Goal: Information Seeking & Learning: Learn about a topic

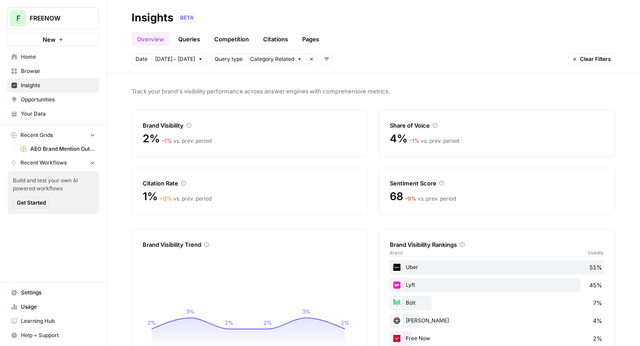
click at [307, 43] on link "Pages" at bounding box center [311, 39] width 28 height 14
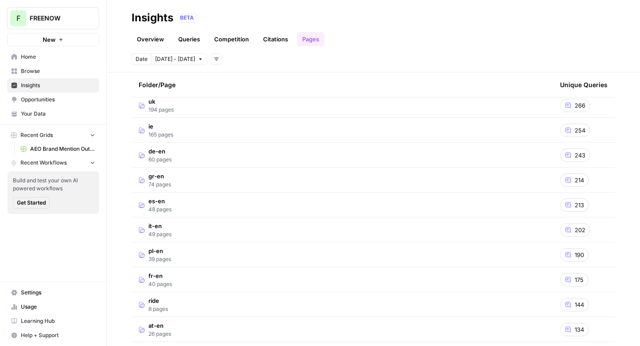
scroll to position [196, 0]
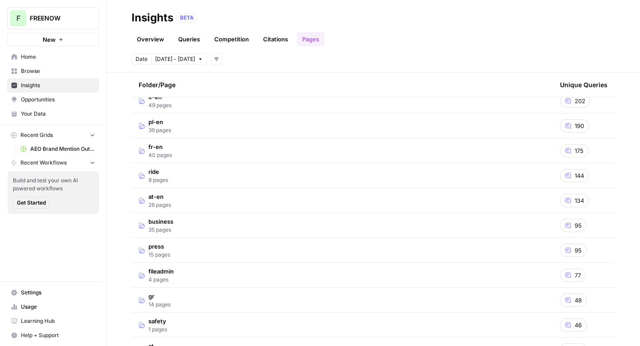
click at [228, 224] on td "business 35 pages" at bounding box center [342, 225] width 421 height 24
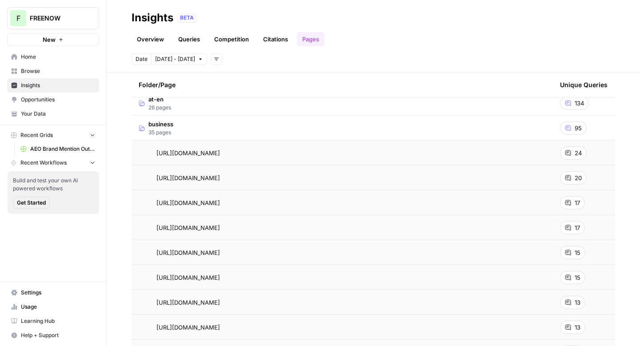
scroll to position [318, 0]
click at [220, 126] on span "[URL][DOMAIN_NAME]" at bounding box center [188, 128] width 64 height 9
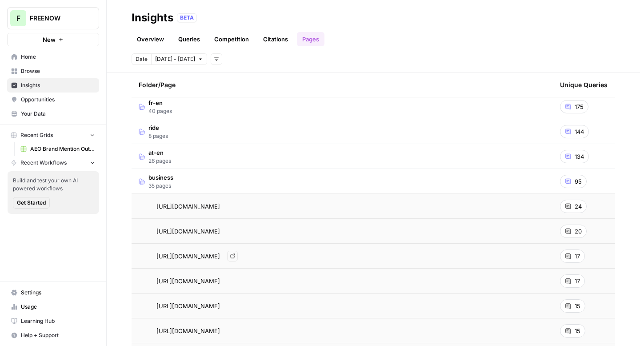
scroll to position [246, 0]
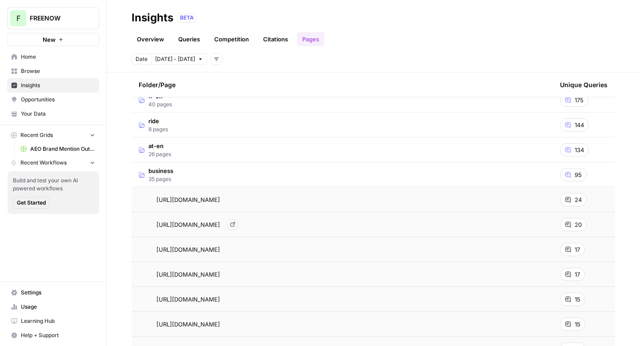
click at [238, 220] on link "Go to page" at bounding box center [232, 224] width 11 height 11
click at [499, 221] on div "[URL][DOMAIN_NAME] Go to page" at bounding box center [342, 224] width 407 height 11
click at [575, 177] on span "95" at bounding box center [578, 174] width 7 height 9
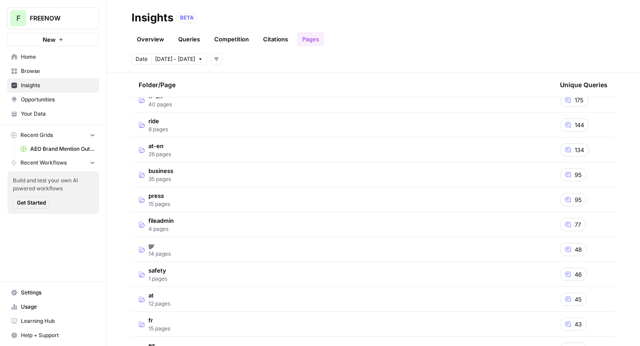
click at [565, 175] on div "95" at bounding box center [573, 174] width 27 height 13
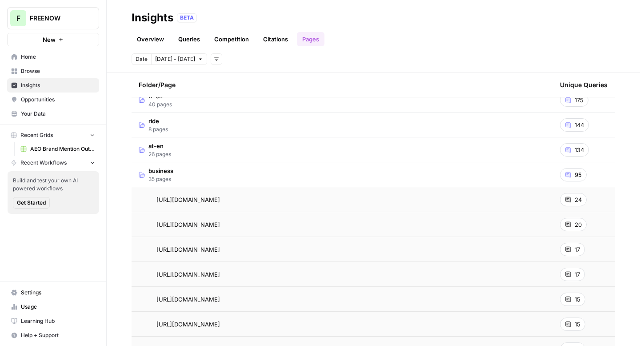
click at [182, 175] on td "business 35 pages" at bounding box center [342, 174] width 421 height 24
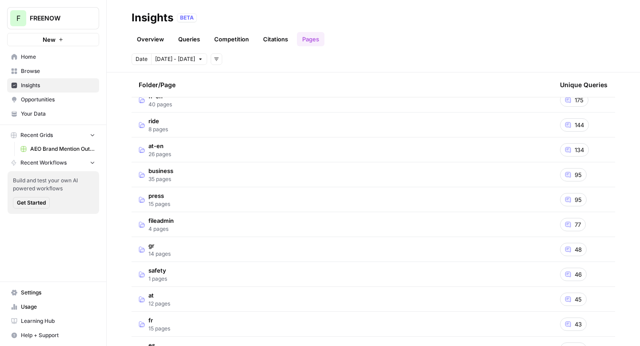
click at [182, 175] on td "business 35 pages" at bounding box center [342, 174] width 421 height 24
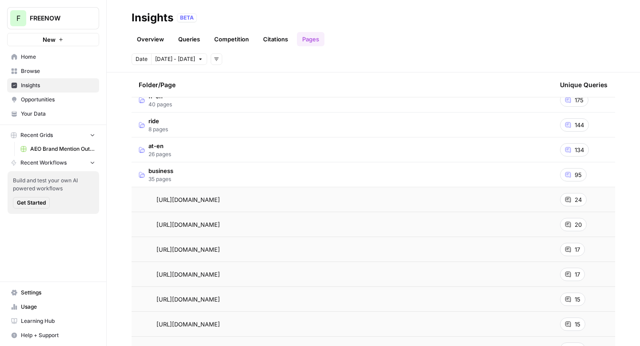
click at [244, 244] on td "[URL][DOMAIN_NAME]" at bounding box center [342, 249] width 421 height 24
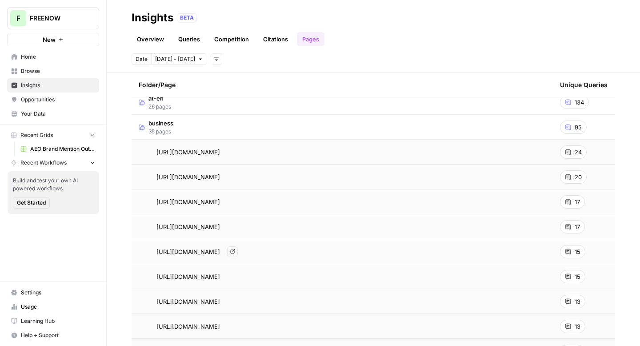
click at [220, 252] on span "[URL][DOMAIN_NAME]" at bounding box center [188, 251] width 64 height 9
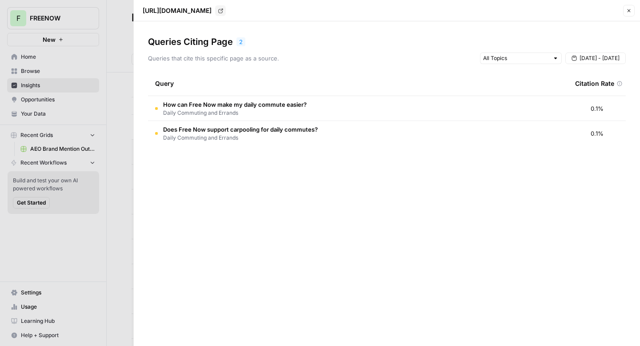
click at [320, 102] on td "How can Free Now make my daily commute easier? Daily Commuting and Errands" at bounding box center [358, 108] width 420 height 24
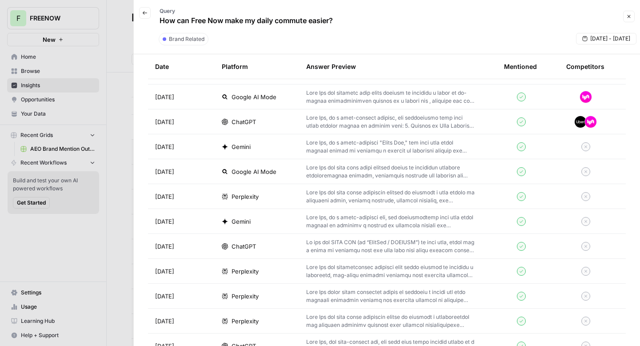
scroll to position [321, 0]
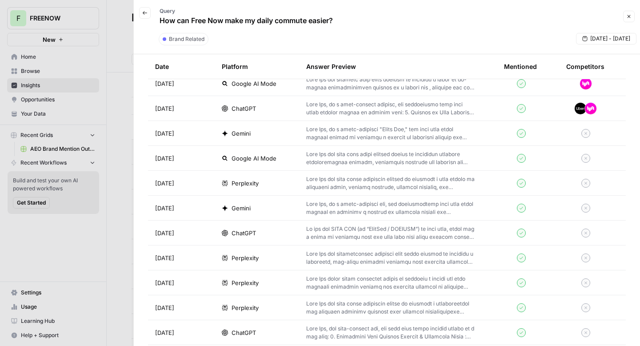
click at [352, 108] on p at bounding box center [390, 108] width 169 height 16
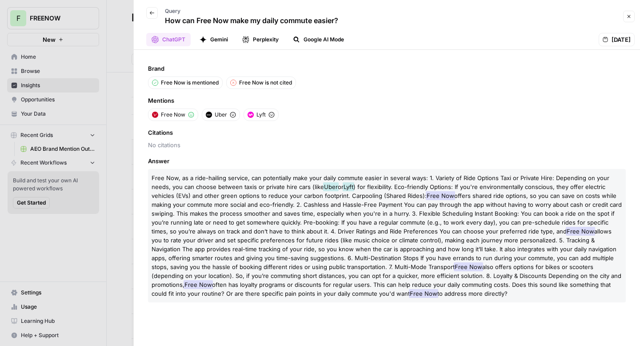
click at [403, 82] on div "Free Now is mentioned Free Now is not cited" at bounding box center [387, 82] width 478 height 12
click at [216, 42] on button "Gemini" at bounding box center [213, 39] width 39 height 13
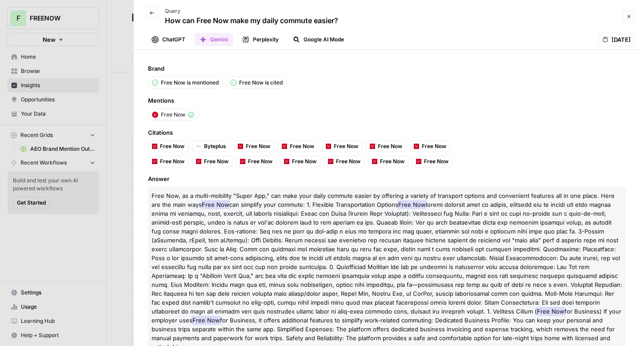
click at [244, 40] on icon "button" at bounding box center [245, 39] width 7 height 7
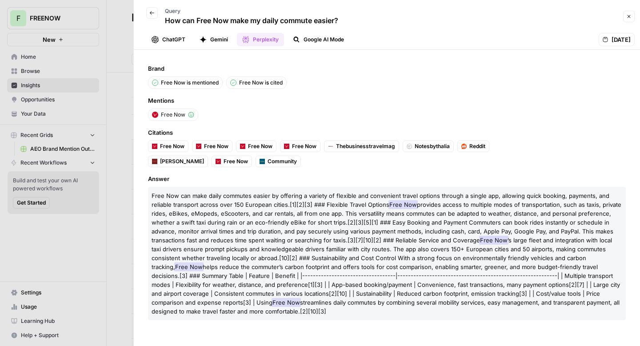
click at [218, 37] on button "Gemini" at bounding box center [213, 39] width 39 height 13
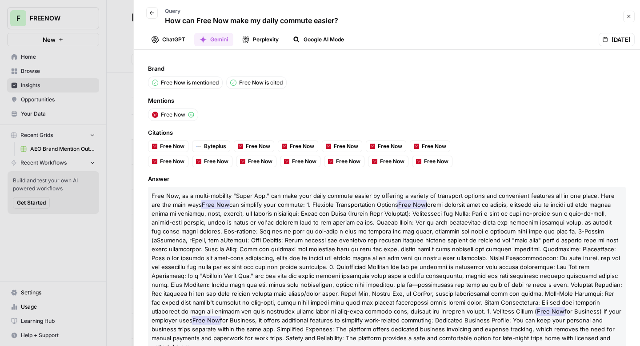
click at [250, 40] on button "Perplexity" at bounding box center [260, 39] width 47 height 13
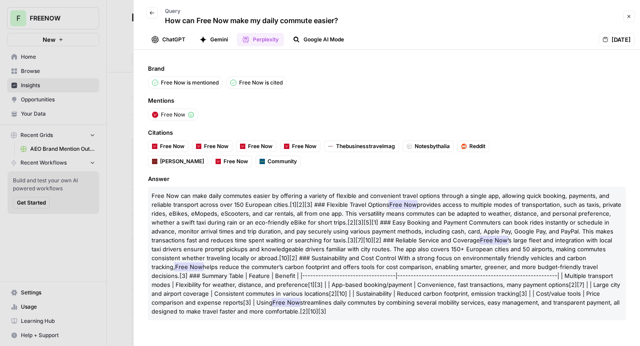
click at [303, 37] on button "Google AI Mode" at bounding box center [319, 39] width 62 height 13
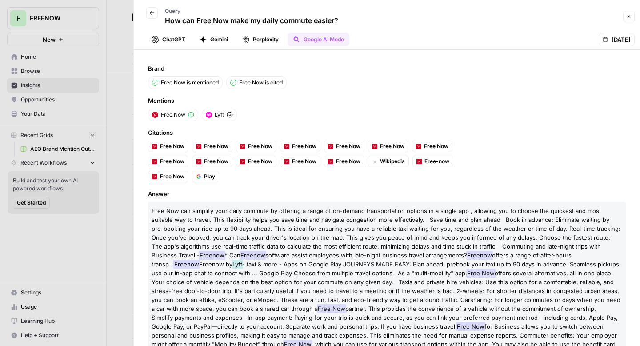
click at [266, 42] on button "Perplexity" at bounding box center [260, 39] width 47 height 13
